Goal: Information Seeking & Learning: Learn about a topic

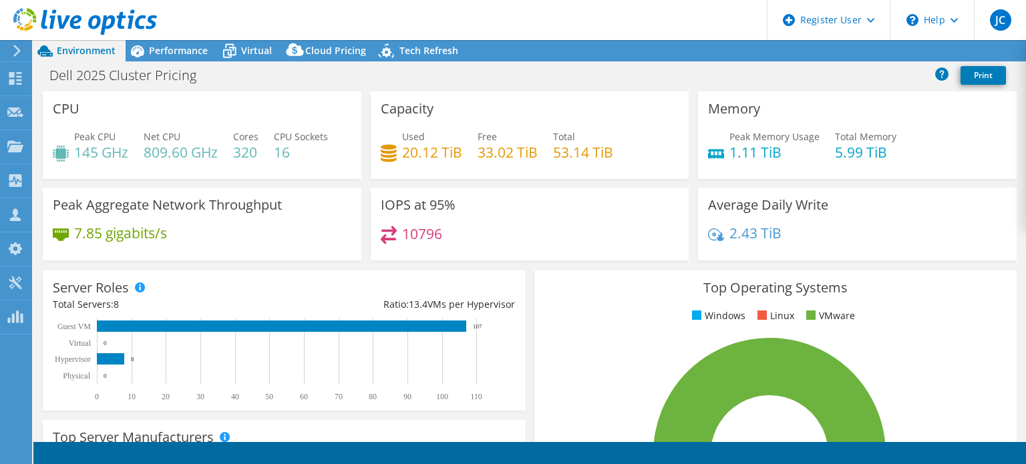
select select "USWest"
select select "USD"
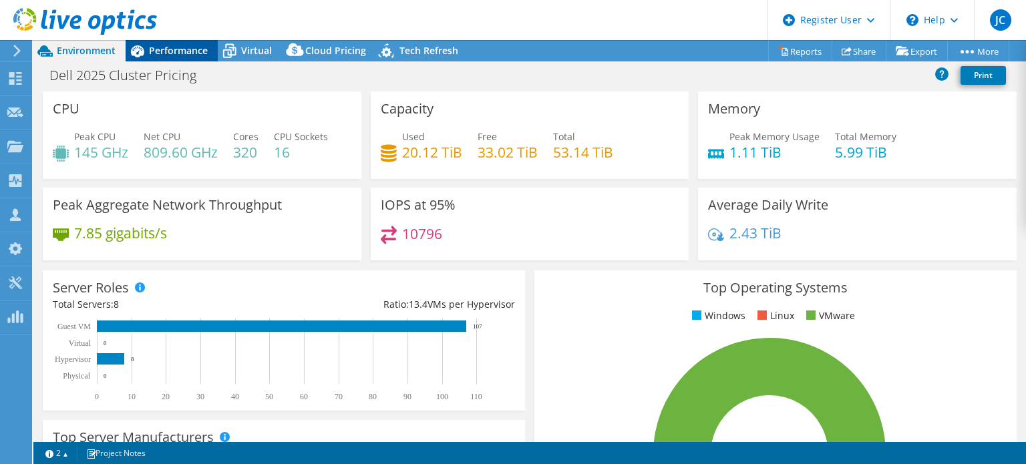
click at [180, 55] on span "Performance" at bounding box center [178, 50] width 59 height 13
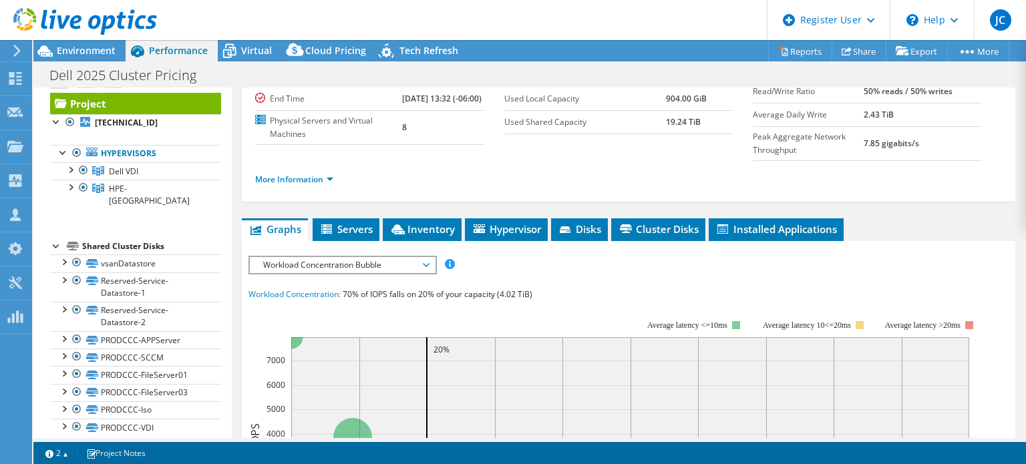
scroll to position [134, 0]
click at [431, 223] on span "Inventory" at bounding box center [421, 228] width 65 height 13
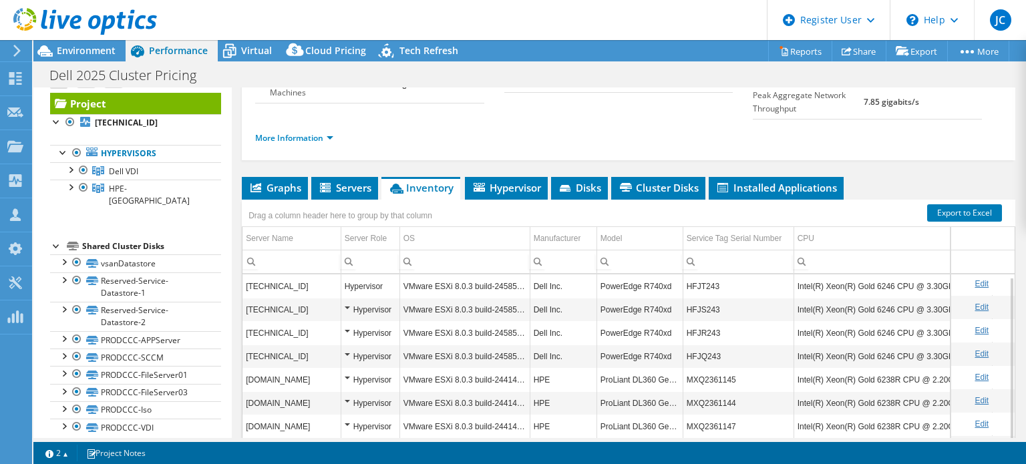
scroll to position [269, 0]
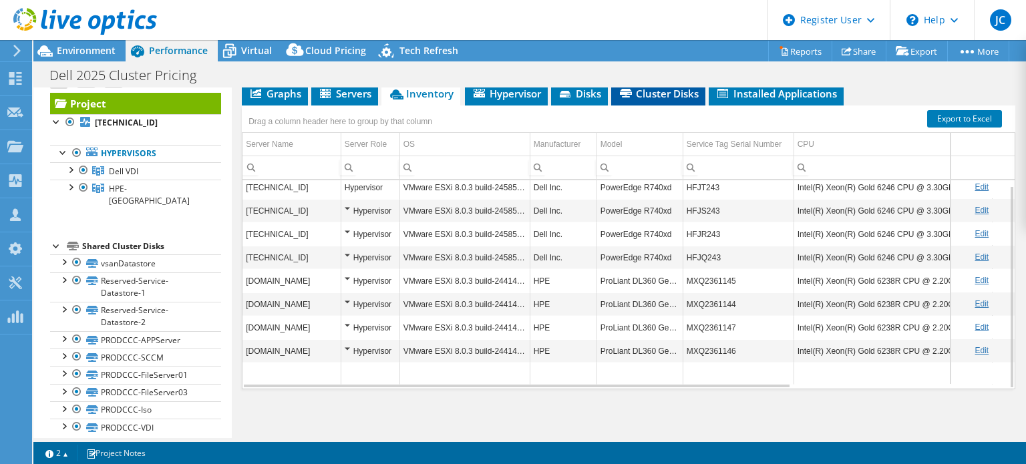
click at [621, 92] on icon at bounding box center [626, 93] width 12 height 9
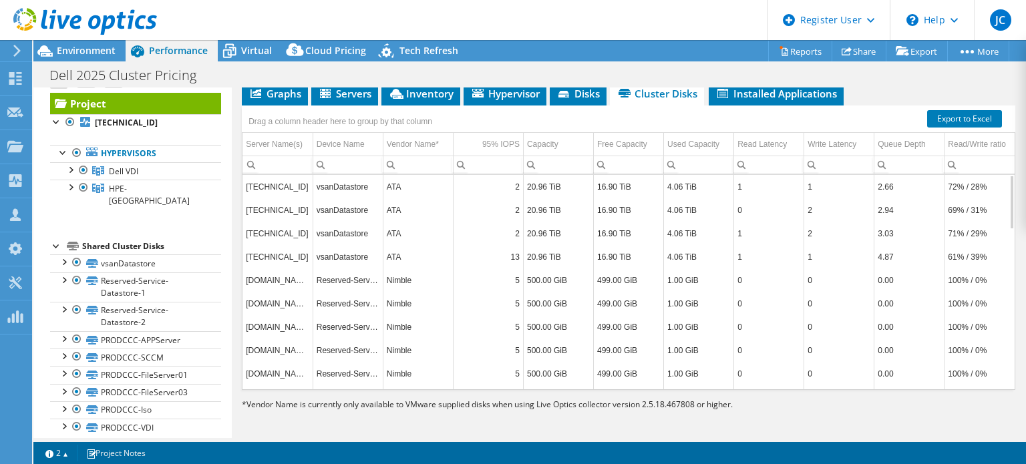
scroll to position [238, 0]
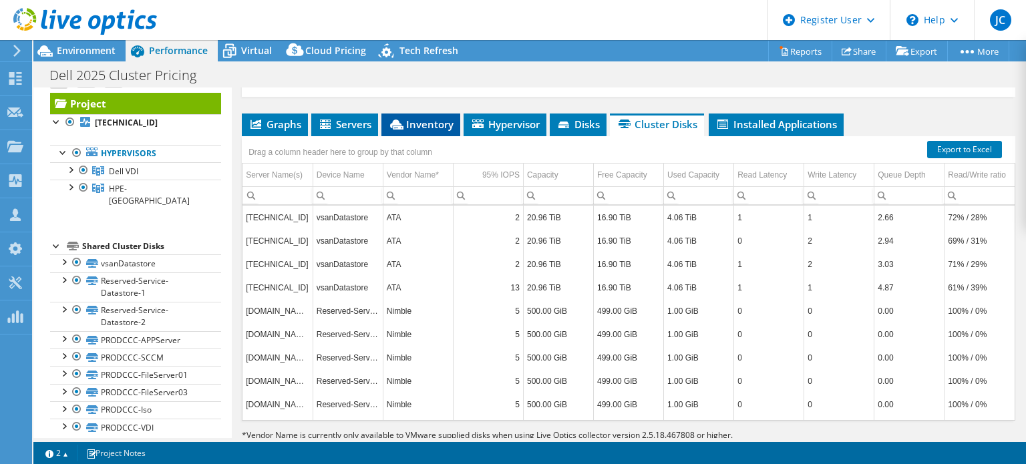
click at [408, 128] on li "Inventory" at bounding box center [420, 125] width 79 height 23
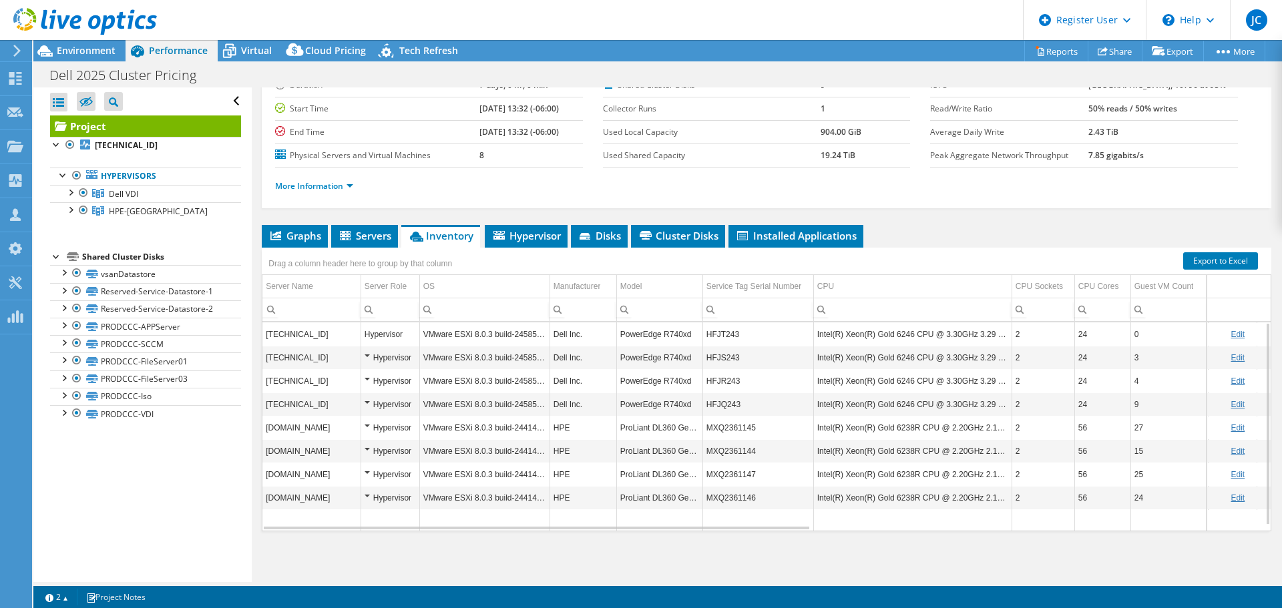
scroll to position [100, 0]
click at [259, 49] on span "Virtual" at bounding box center [256, 50] width 31 height 13
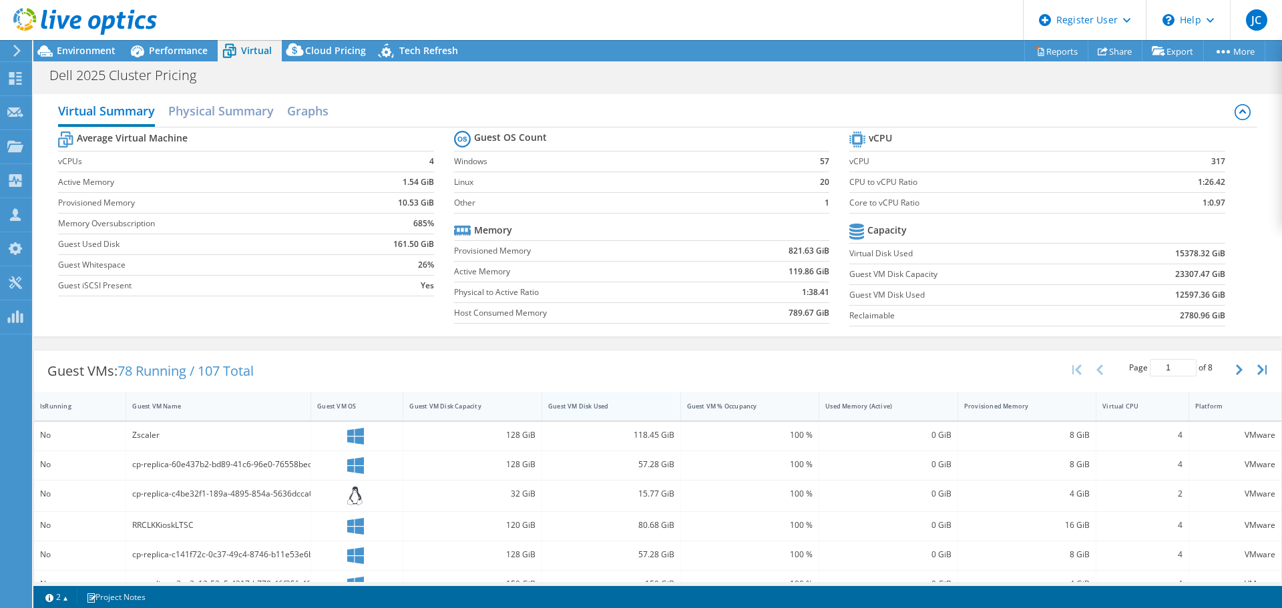
click at [603, 403] on div "Guest VM Disk Used" at bounding box center [603, 406] width 110 height 9
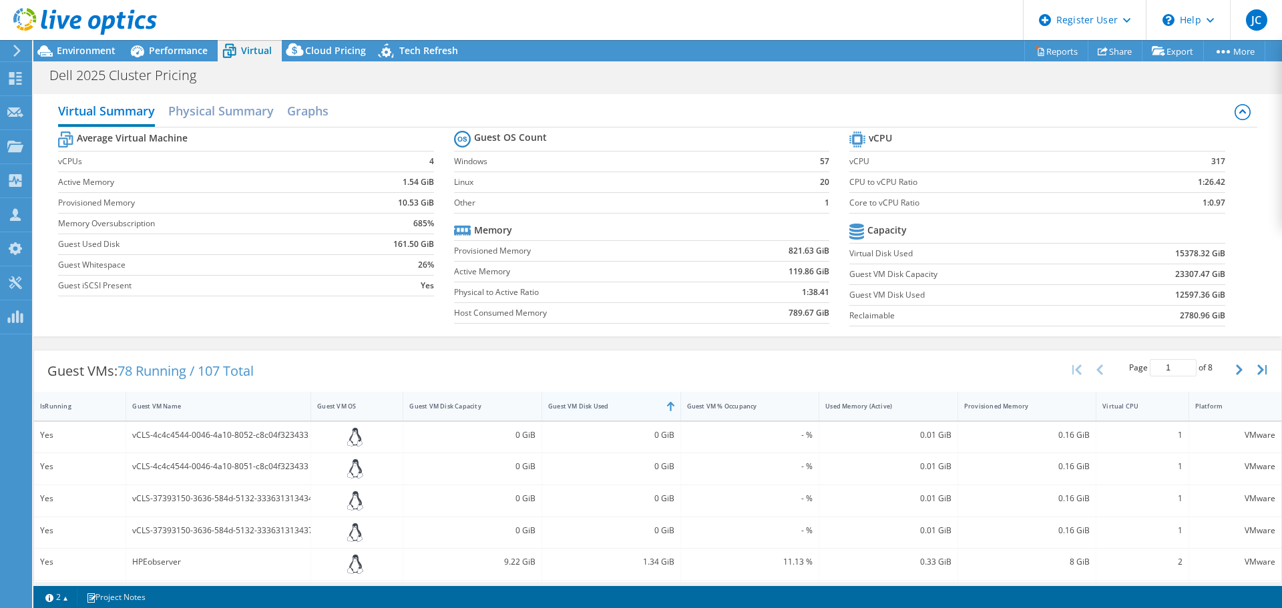
click at [603, 403] on div "Guest VM Disk Used" at bounding box center [603, 406] width 110 height 9
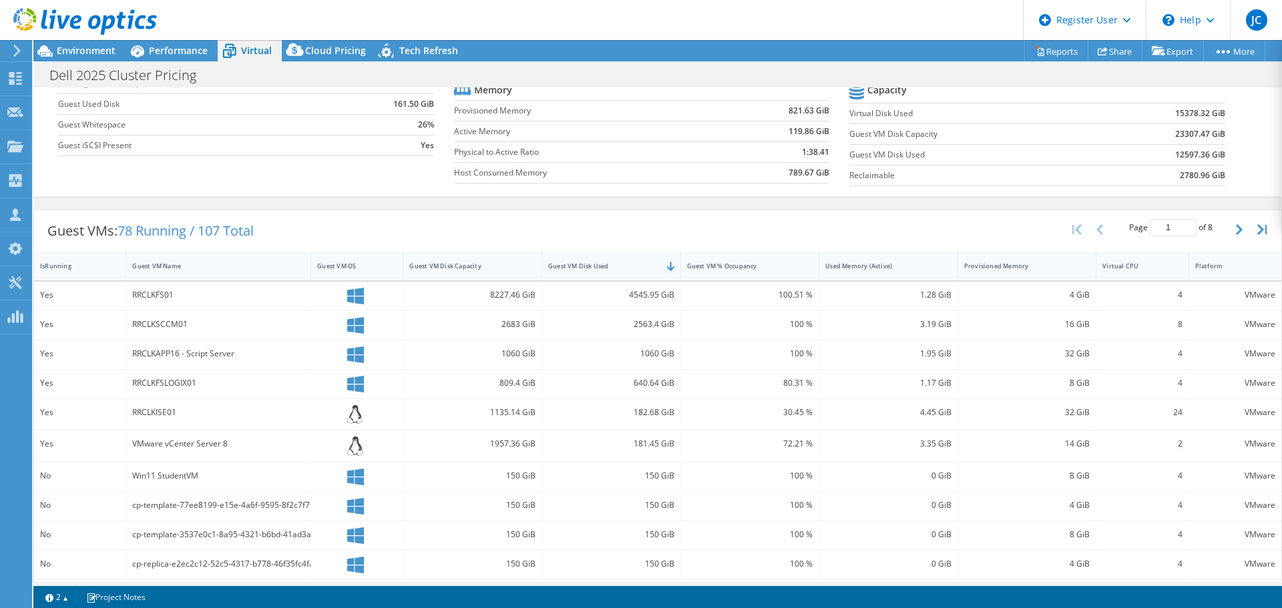
scroll to position [141, 0]
click at [158, 294] on div "RRCLKFS01" at bounding box center [218, 294] width 172 height 15
copy div "RRCLKFS01"
click at [154, 45] on span "Performance" at bounding box center [178, 50] width 59 height 13
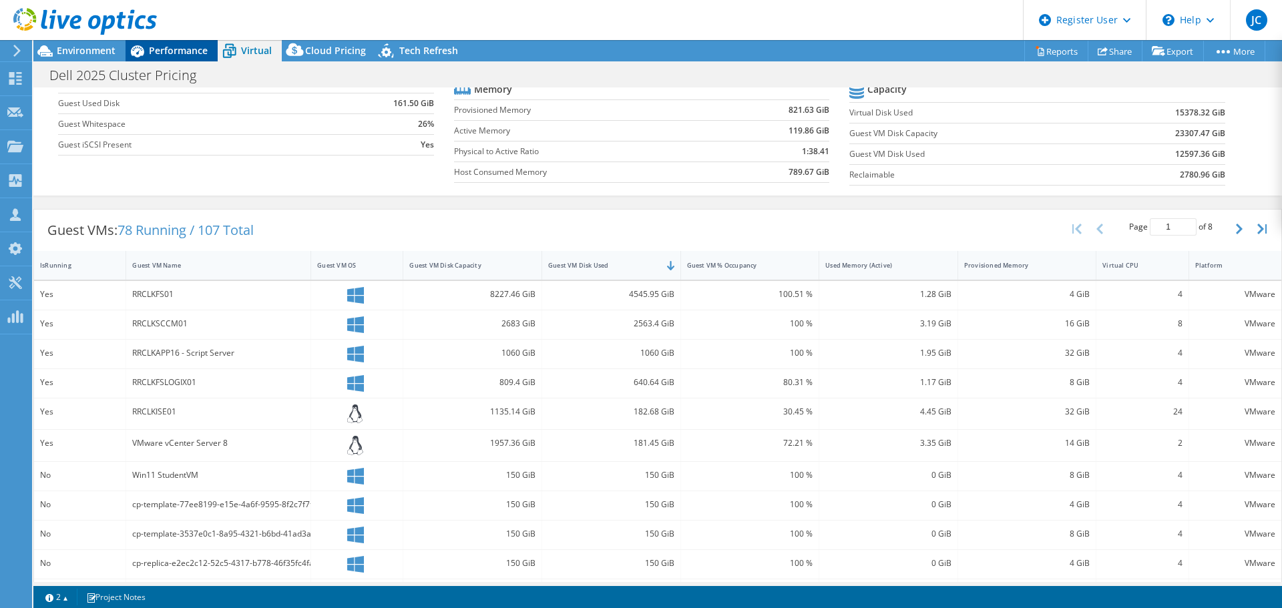
scroll to position [0, 0]
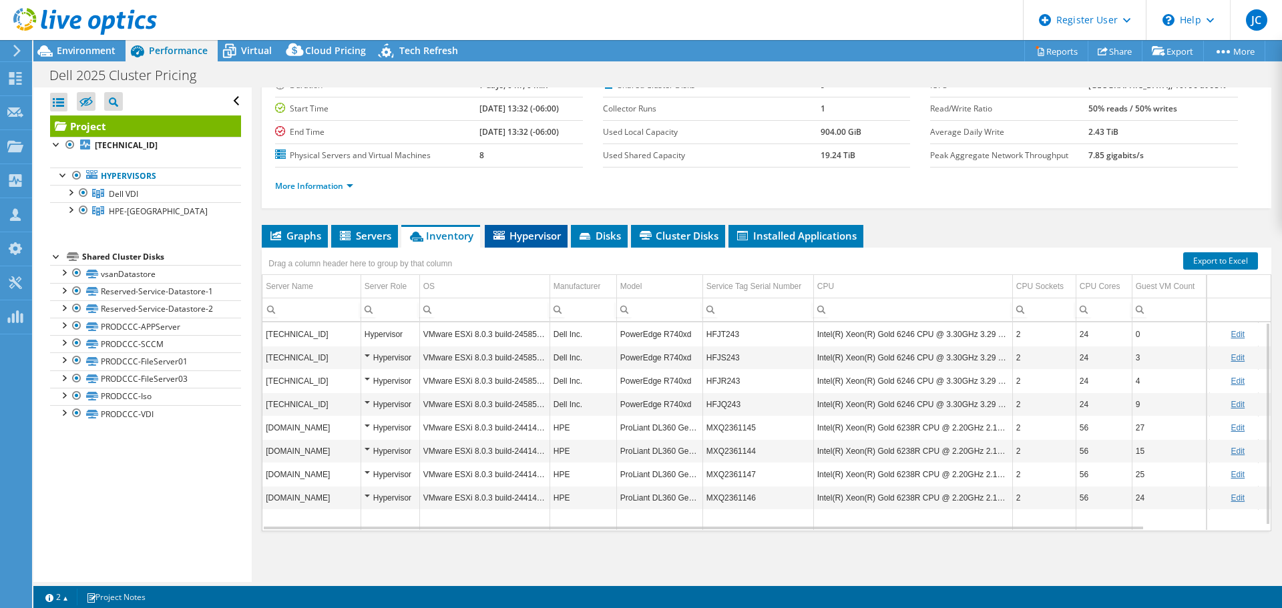
click at [513, 236] on span "Hypervisor" at bounding box center [525, 235] width 69 height 13
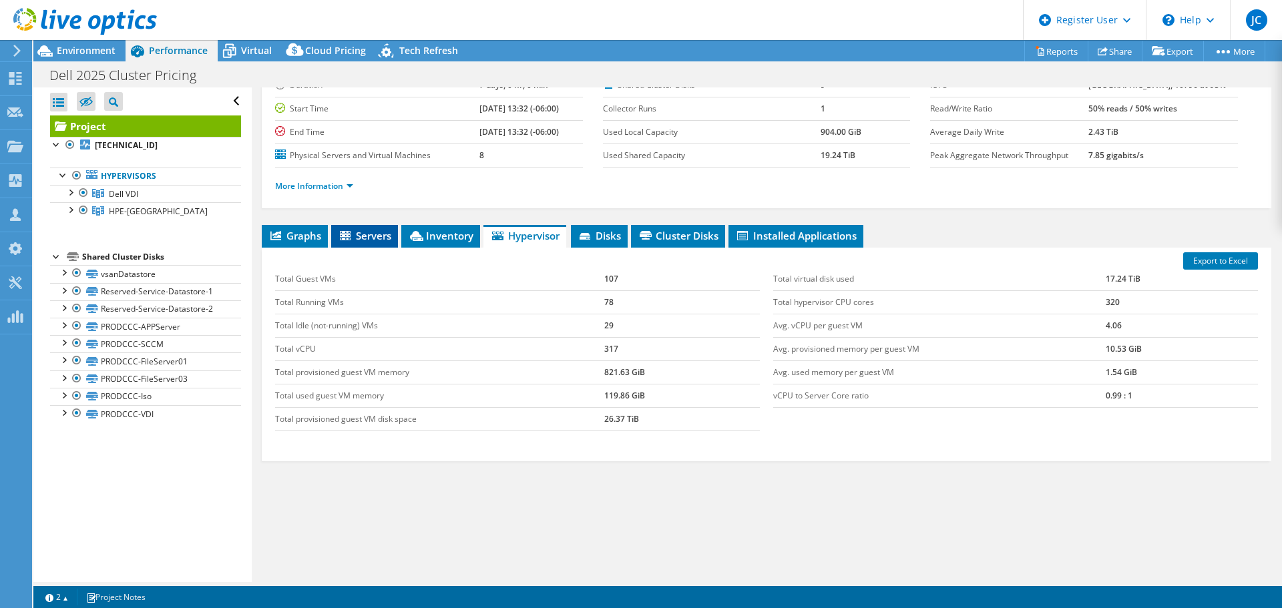
click at [388, 238] on span "Servers" at bounding box center [364, 235] width 53 height 13
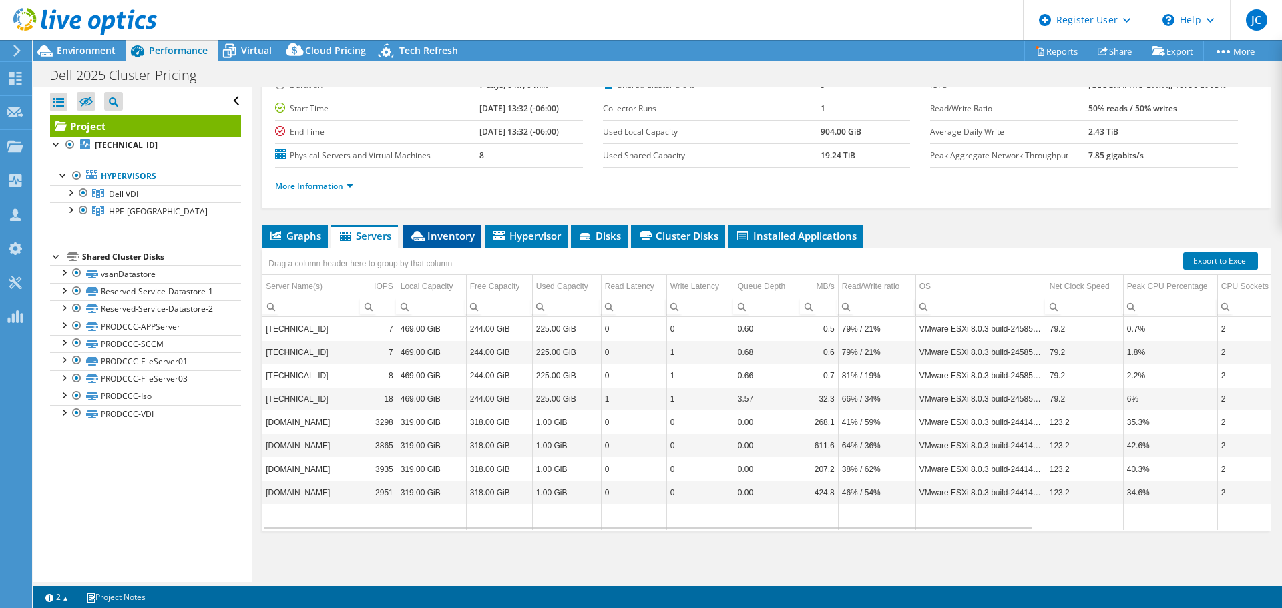
click at [466, 238] on span "Inventory" at bounding box center [441, 235] width 65 height 13
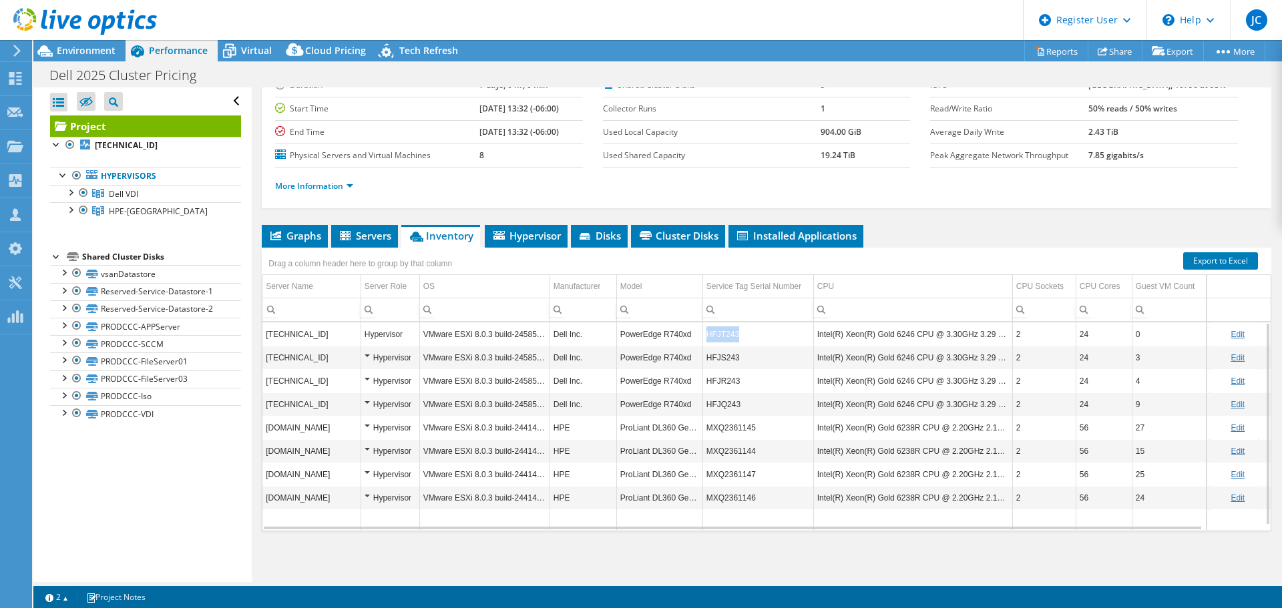
copy td "HFJT243"
drag, startPoint x: 738, startPoint y: 336, endPoint x: 708, endPoint y: 336, distance: 30.0
click at [708, 336] on td "HFJT243" at bounding box center [757, 333] width 111 height 23
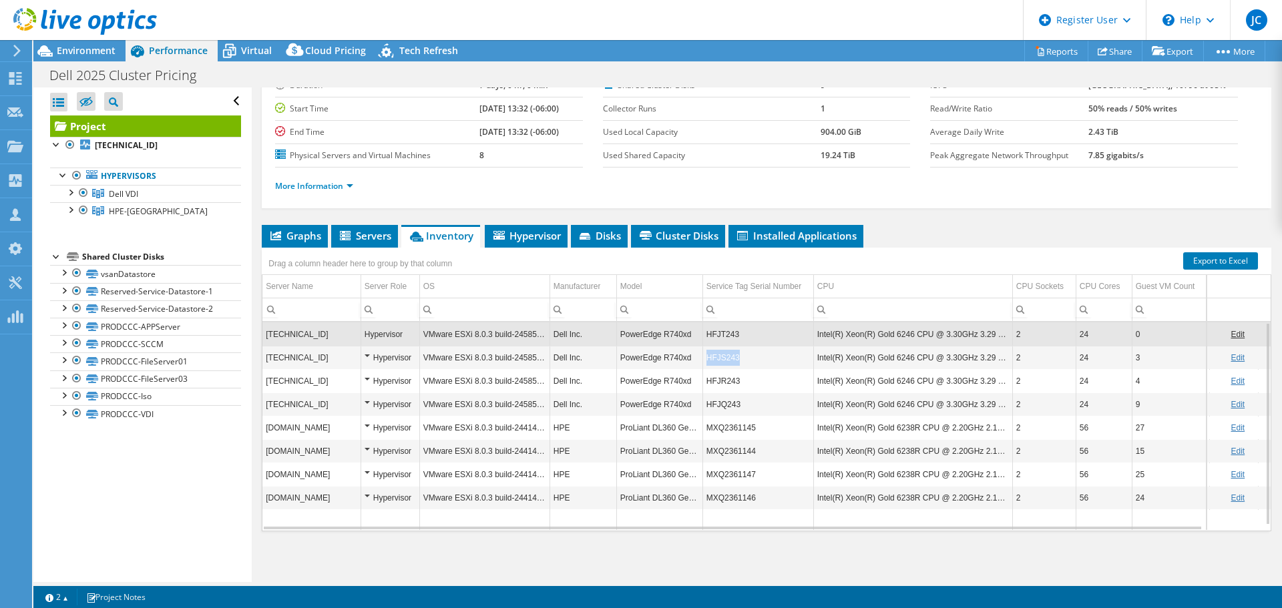
drag, startPoint x: 740, startPoint y: 359, endPoint x: 706, endPoint y: 361, distance: 33.4
click at [706, 361] on td "HFJS243" at bounding box center [757, 357] width 111 height 23
copy td "HFJS243"
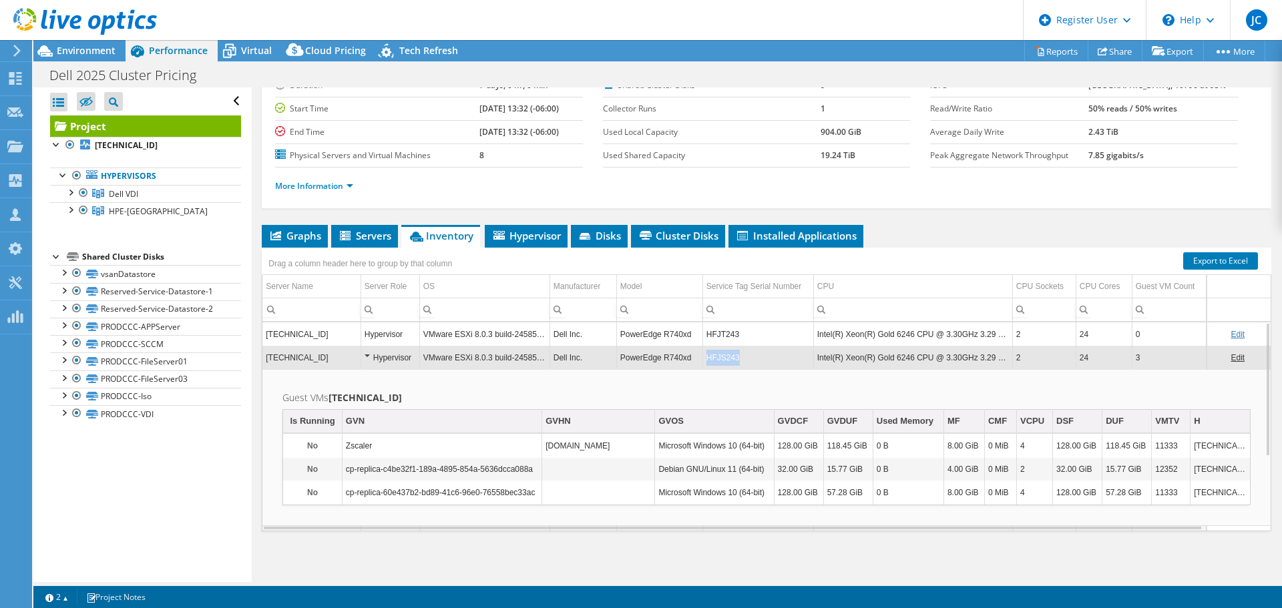
copy td "HFJS243"
drag, startPoint x: 739, startPoint y: 353, endPoint x: 706, endPoint y: 355, distance: 32.7
click at [706, 355] on td "HFJS243" at bounding box center [757, 357] width 111 height 23
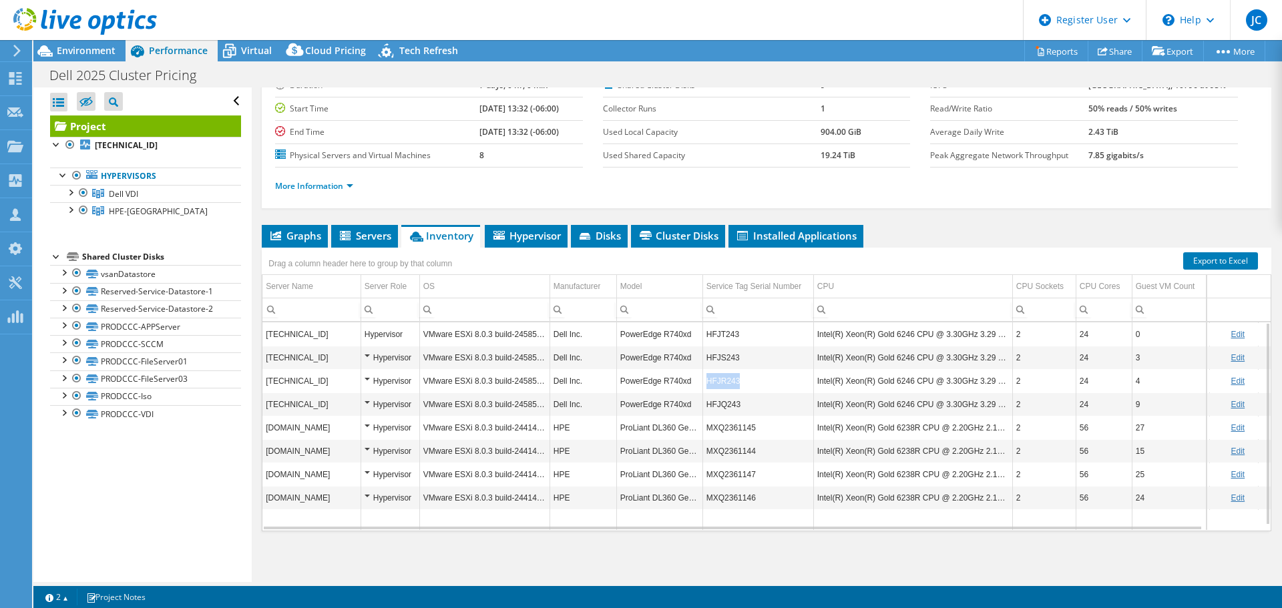
copy td "HFJR243"
drag, startPoint x: 708, startPoint y: 379, endPoint x: 736, endPoint y: 381, distance: 28.2
click at [736, 381] on td "HFJR243" at bounding box center [757, 380] width 111 height 23
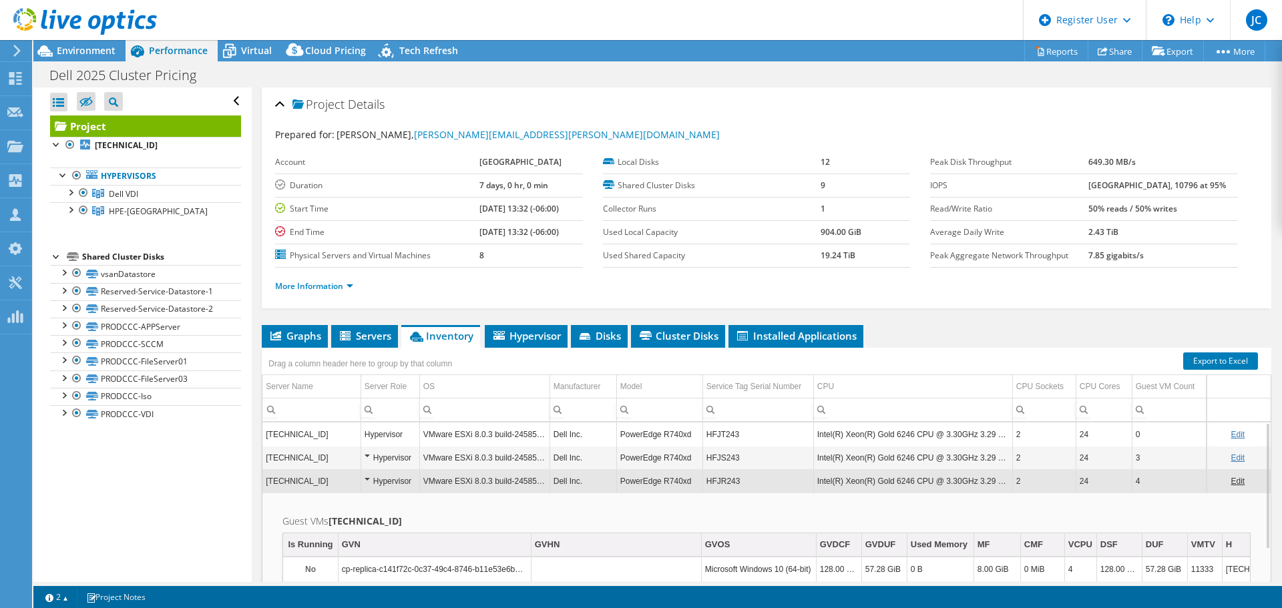
click at [732, 463] on td "HFJR243" at bounding box center [757, 480] width 111 height 23
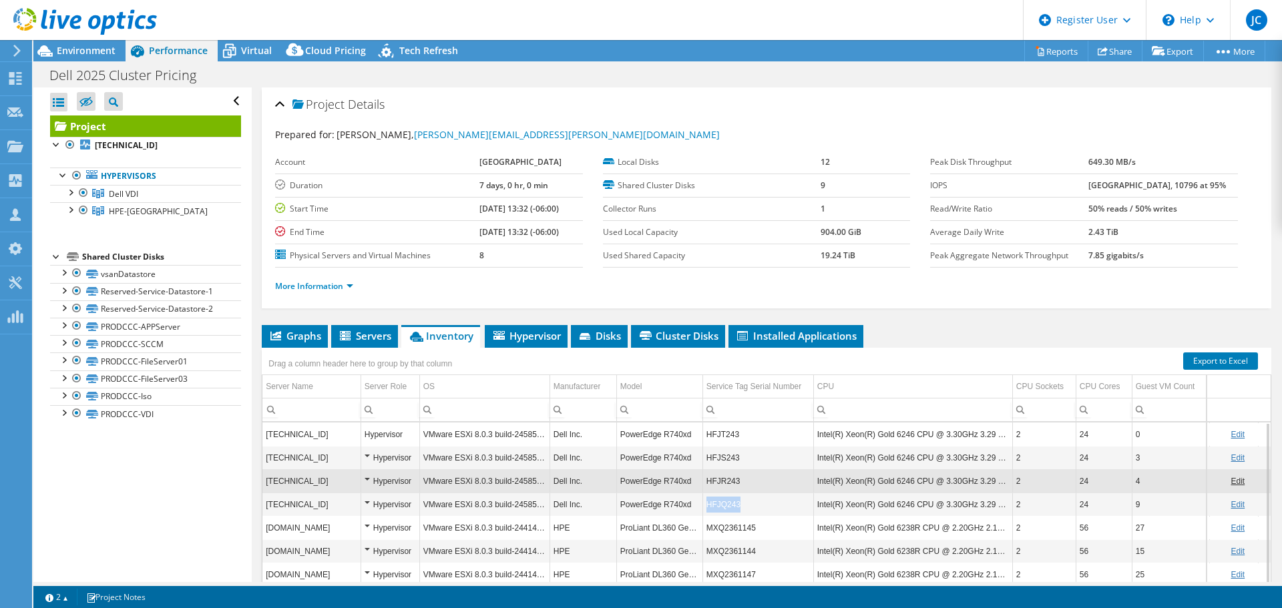
copy tr "HFJQ243"
drag, startPoint x: 740, startPoint y: 505, endPoint x: 701, endPoint y: 505, distance: 39.4
click at [701, 463] on tr "[TECHNICAL_ID] Hypervisor VMware ESXi 8.0.3 build-24585383 Dell Inc. PowerEdge …" at bounding box center [792, 504] width 1060 height 23
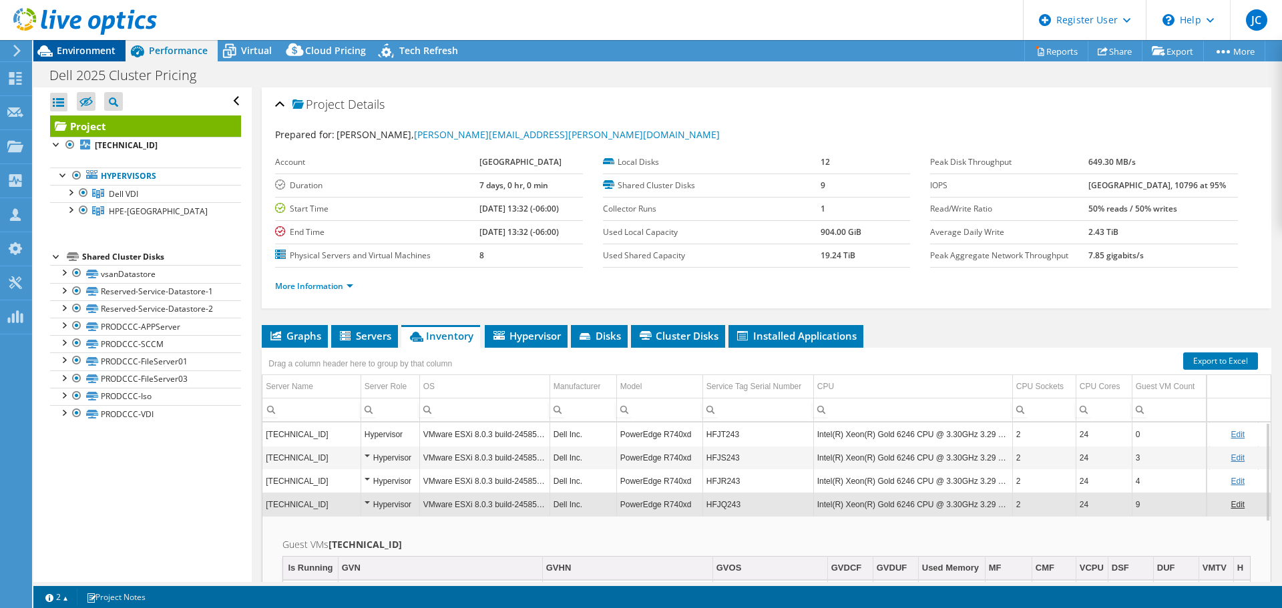
click at [106, 48] on span "Environment" at bounding box center [86, 50] width 59 height 13
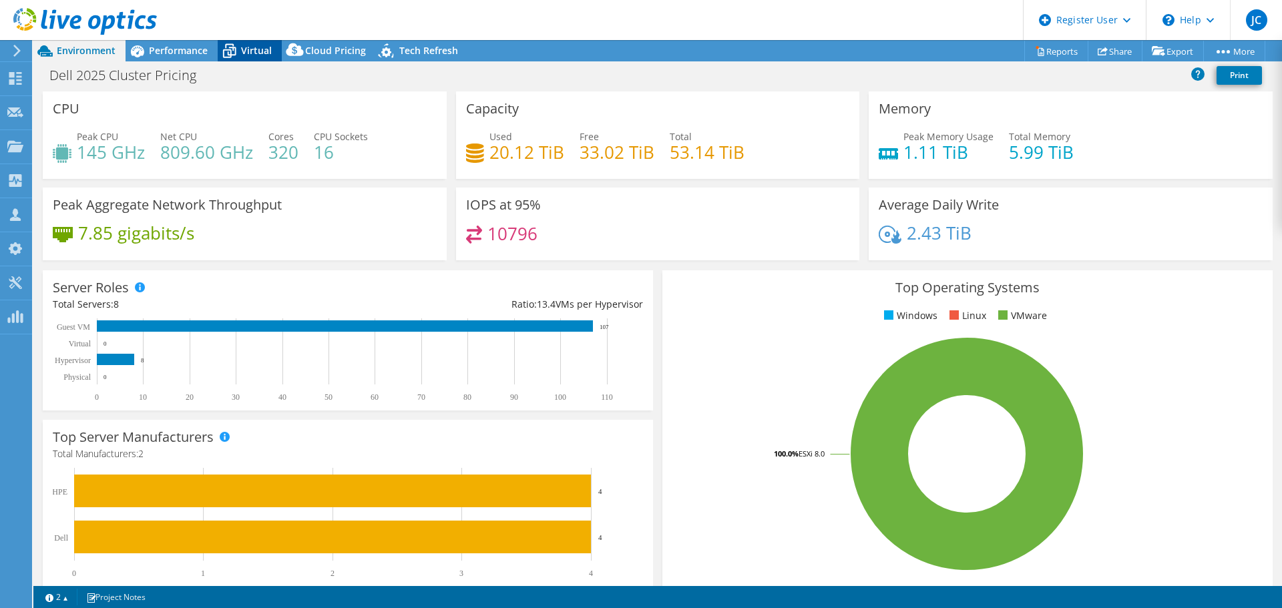
click at [268, 57] on div "Virtual" at bounding box center [250, 50] width 64 height 21
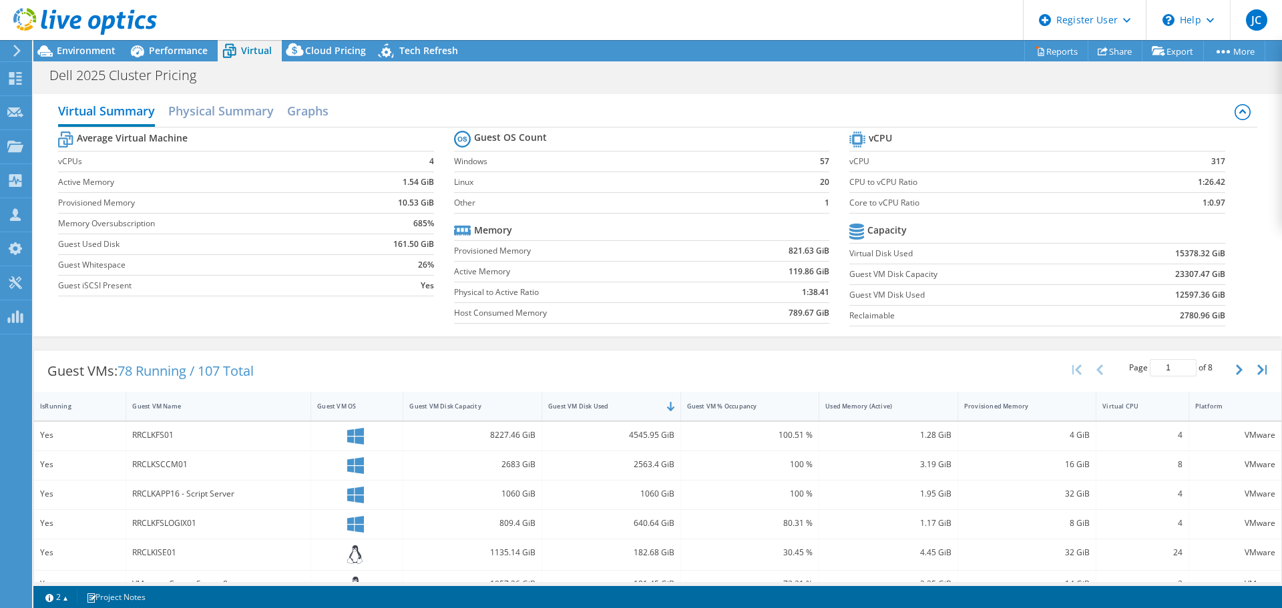
click at [99, 55] on span "Environment" at bounding box center [86, 50] width 59 height 13
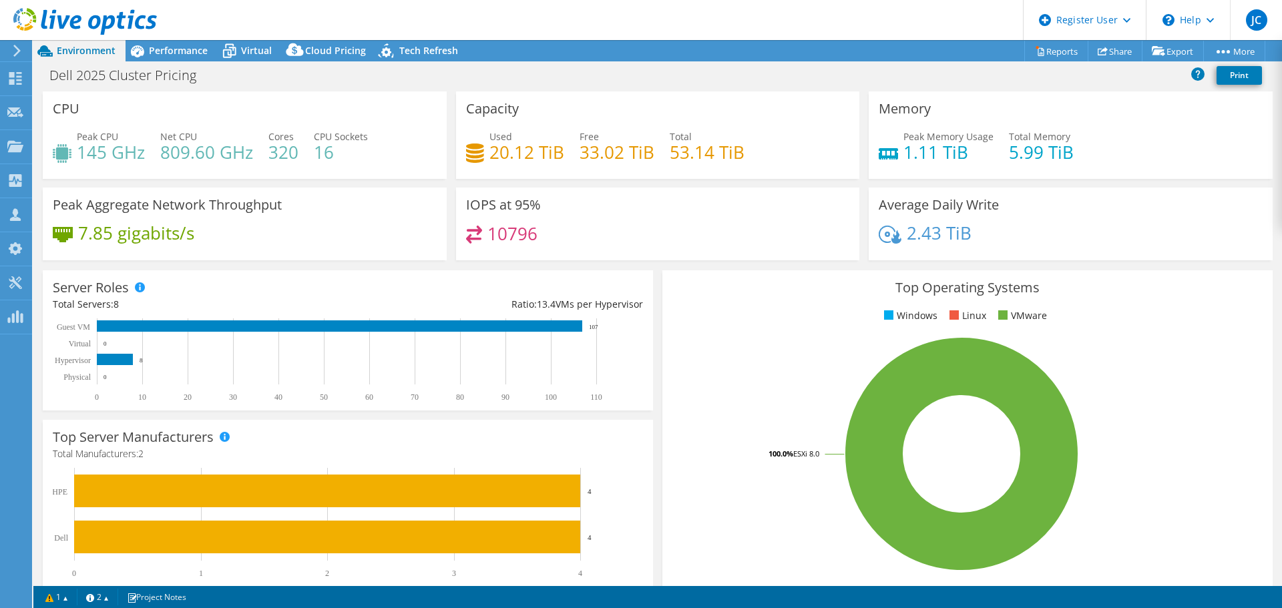
select select "USWest"
select select "USD"
